Goal: Navigation & Orientation: Find specific page/section

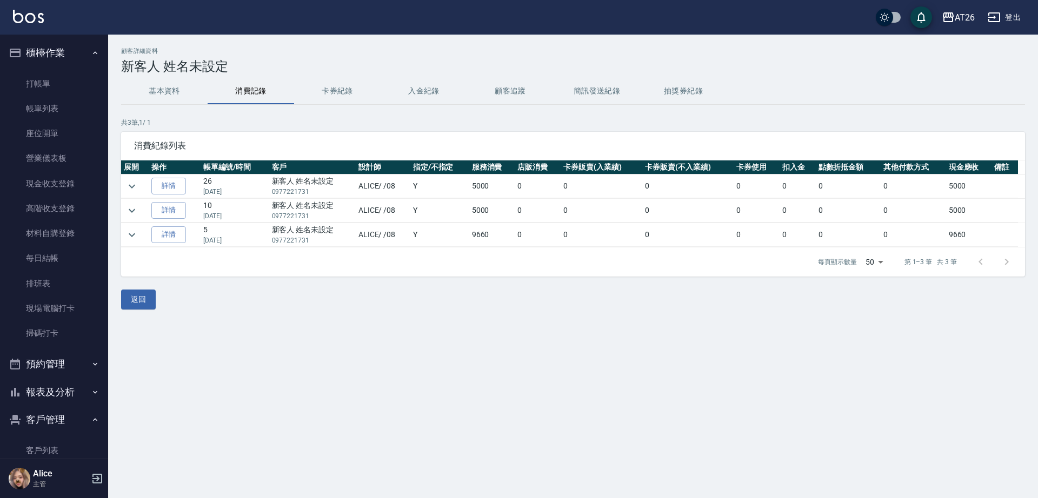
scroll to position [99, 0]
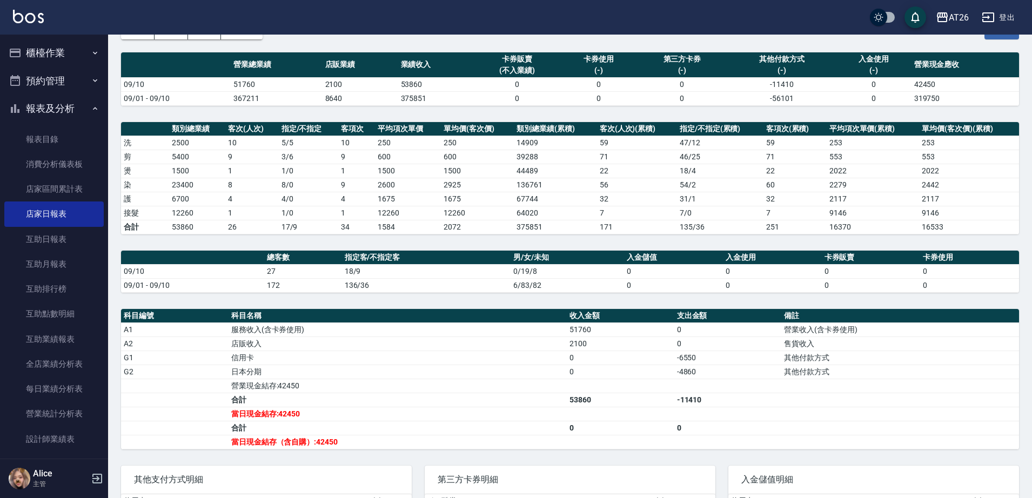
click at [55, 49] on button "櫃檯作業" at bounding box center [53, 53] width 99 height 28
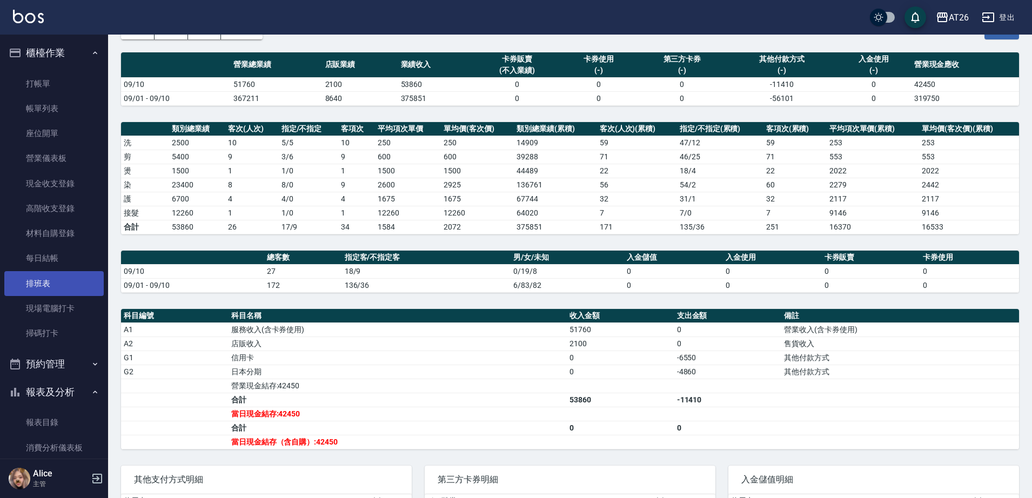
click at [52, 287] on link "排班表" at bounding box center [53, 283] width 99 height 25
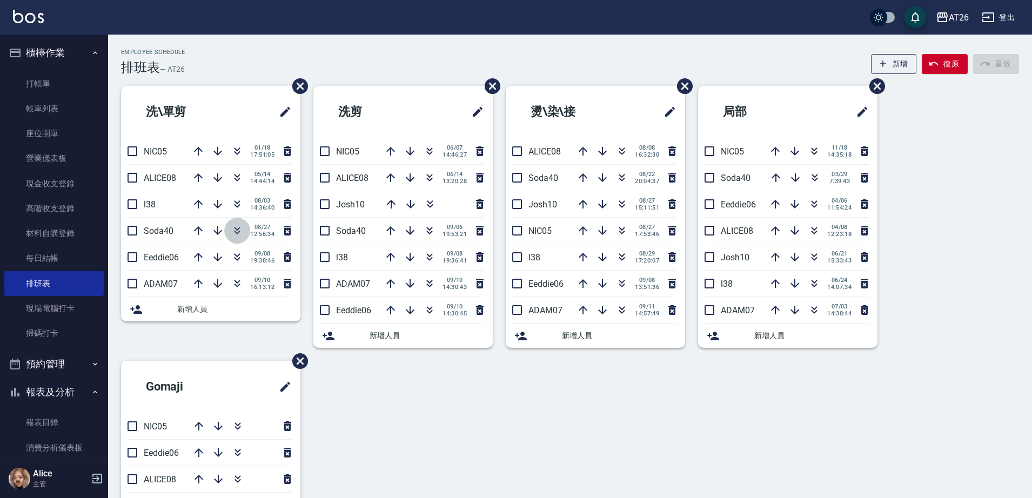
click at [235, 238] on button "button" at bounding box center [237, 231] width 26 height 26
